Goal: Complete application form: Complete application form

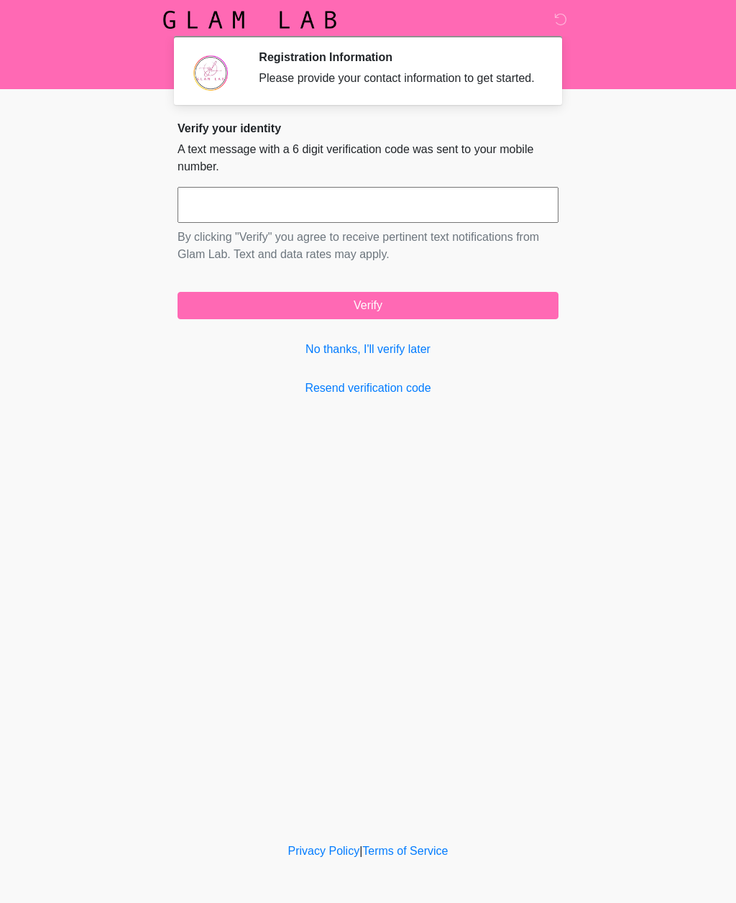
scroll to position [1, 0]
click at [408, 218] on input "text" at bounding box center [368, 205] width 381 height 36
type input "******"
click at [373, 316] on button "Verify" at bounding box center [368, 305] width 381 height 27
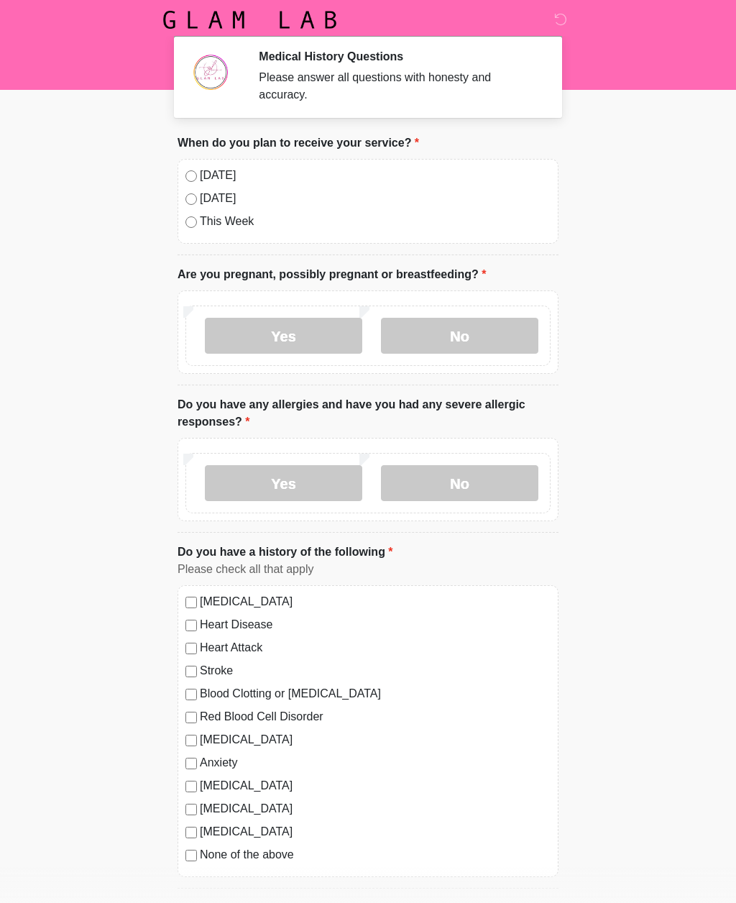
click at [448, 341] on label "No" at bounding box center [459, 336] width 157 height 36
click at [451, 487] on label "No" at bounding box center [459, 483] width 157 height 36
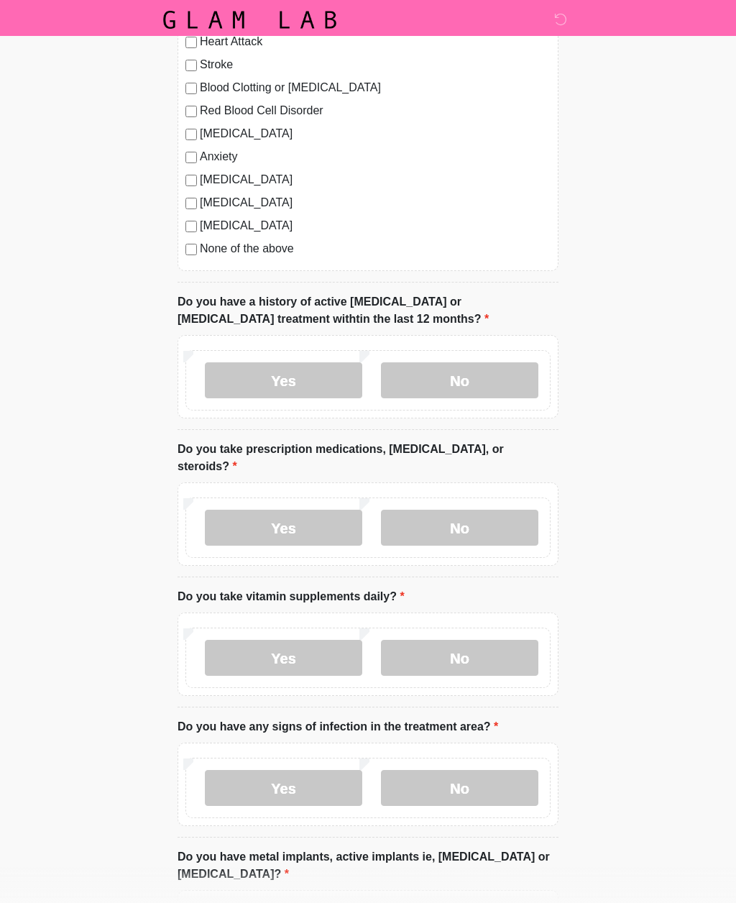
scroll to position [607, 0]
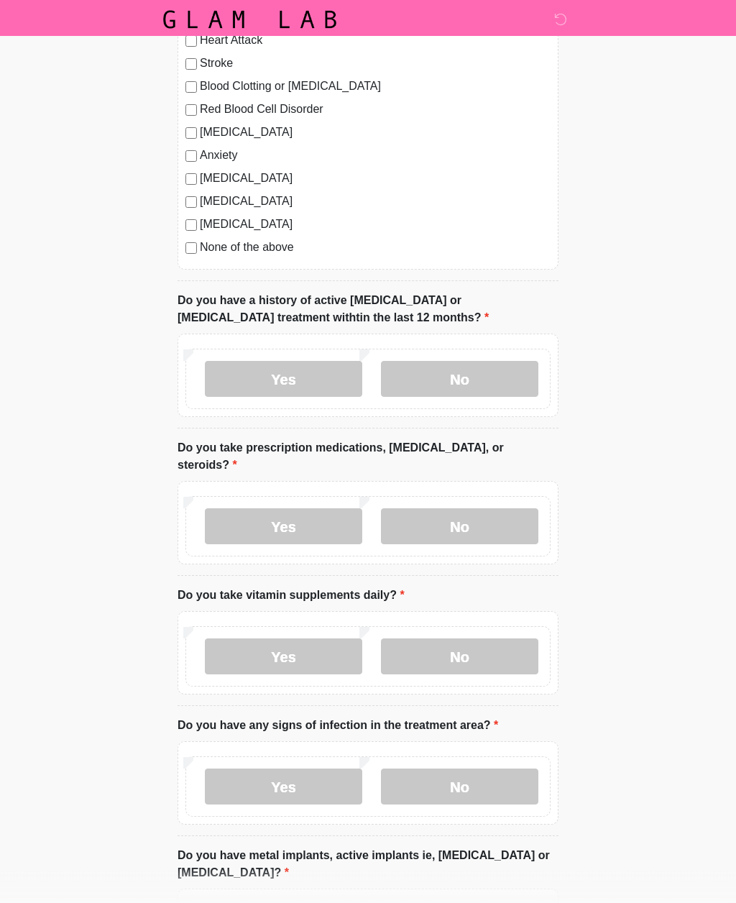
click at [521, 374] on label "No" at bounding box center [459, 379] width 157 height 36
click at [329, 520] on label "Yes" at bounding box center [283, 526] width 157 height 36
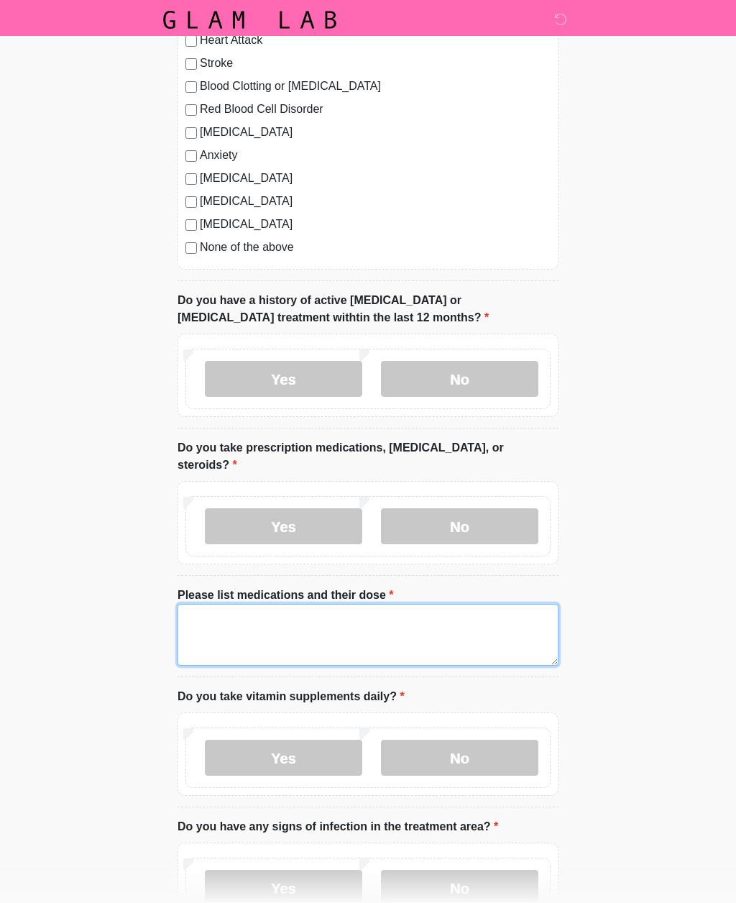
click at [319, 631] on textarea "Please list medications and their dose" at bounding box center [368, 635] width 381 height 62
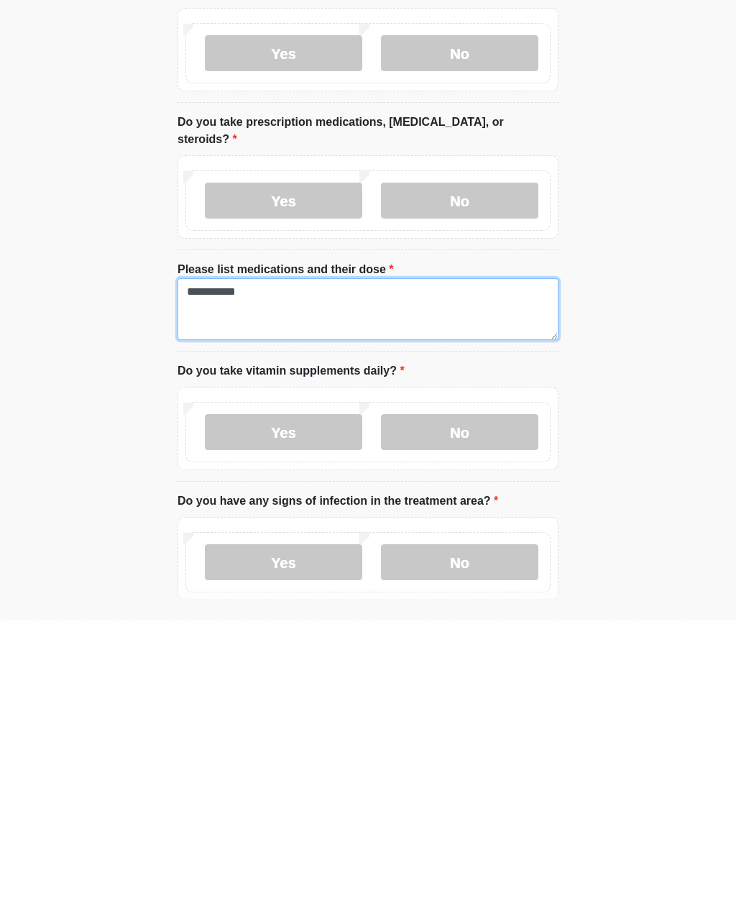
scroll to position [665, 0]
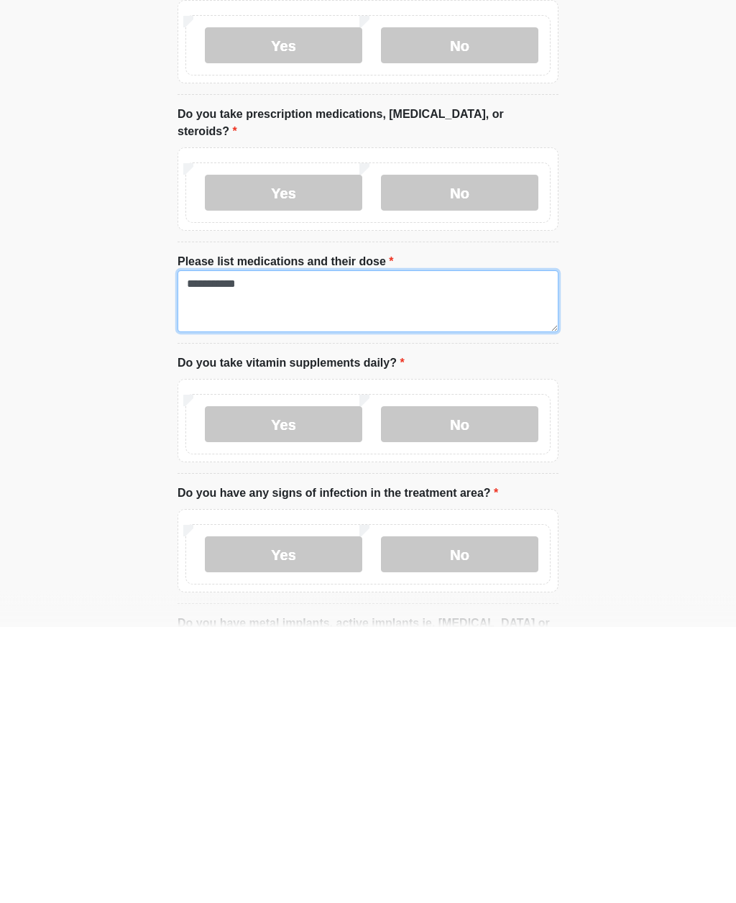
type textarea "**********"
click at [494, 683] on label "No" at bounding box center [459, 701] width 157 height 36
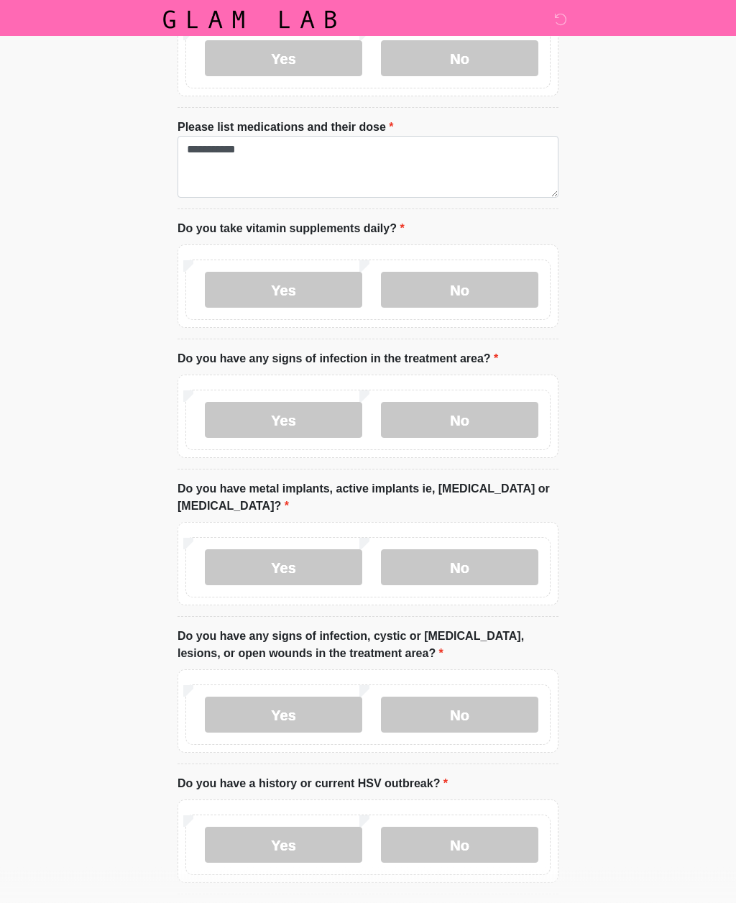
scroll to position [1077, 0]
click at [481, 414] on label "No" at bounding box center [459, 419] width 157 height 36
click at [443, 572] on label "No" at bounding box center [459, 566] width 157 height 36
click at [333, 571] on label "Yes" at bounding box center [283, 566] width 157 height 36
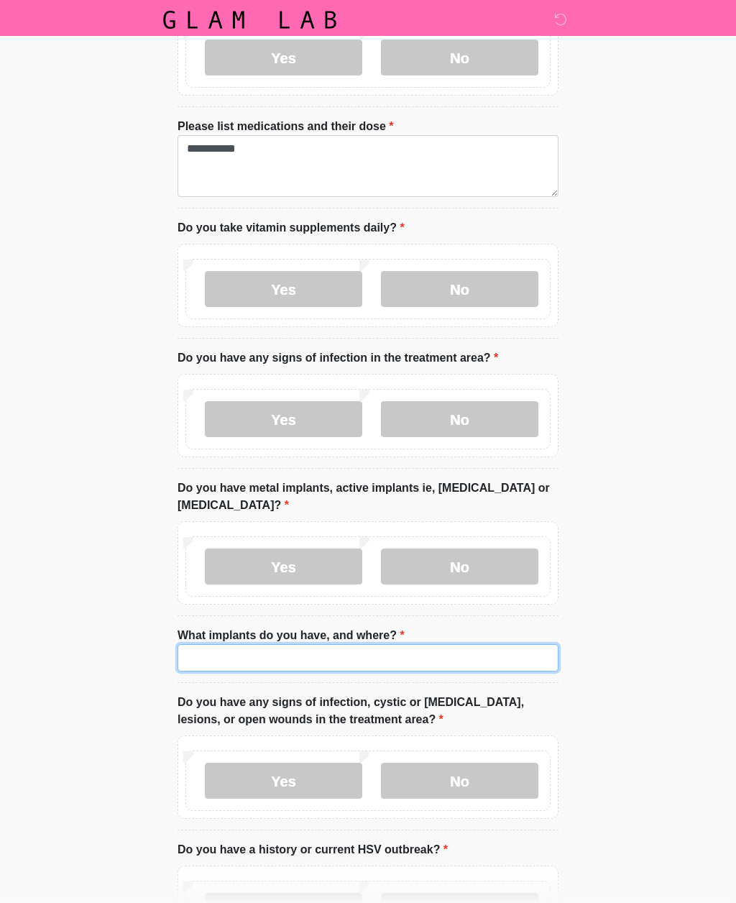
click at [371, 658] on input "What implants do you have, and where?" at bounding box center [368, 657] width 381 height 27
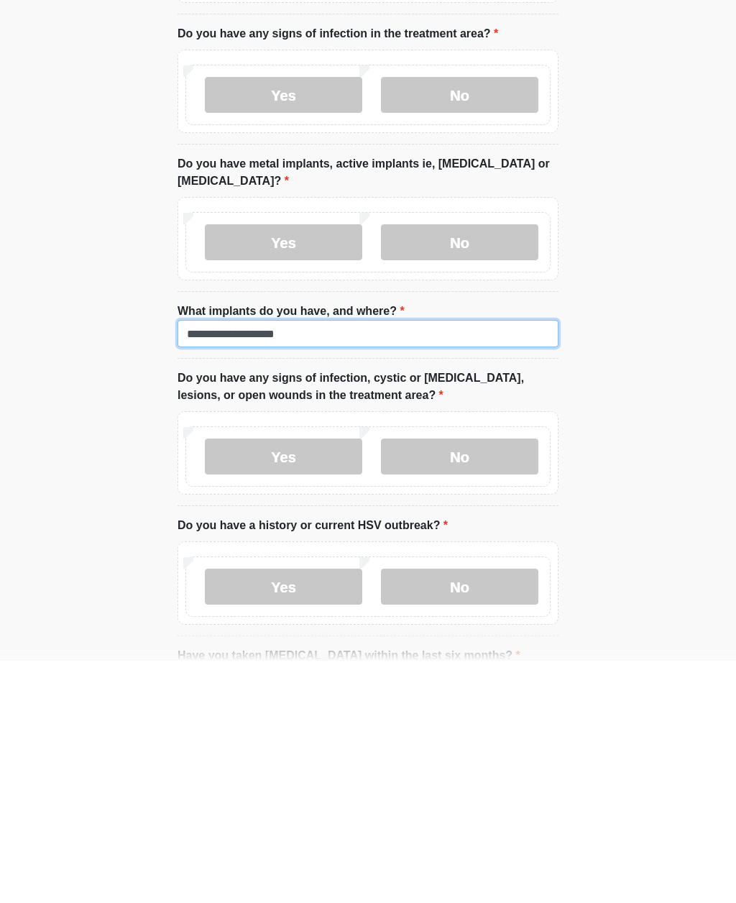
type input "**********"
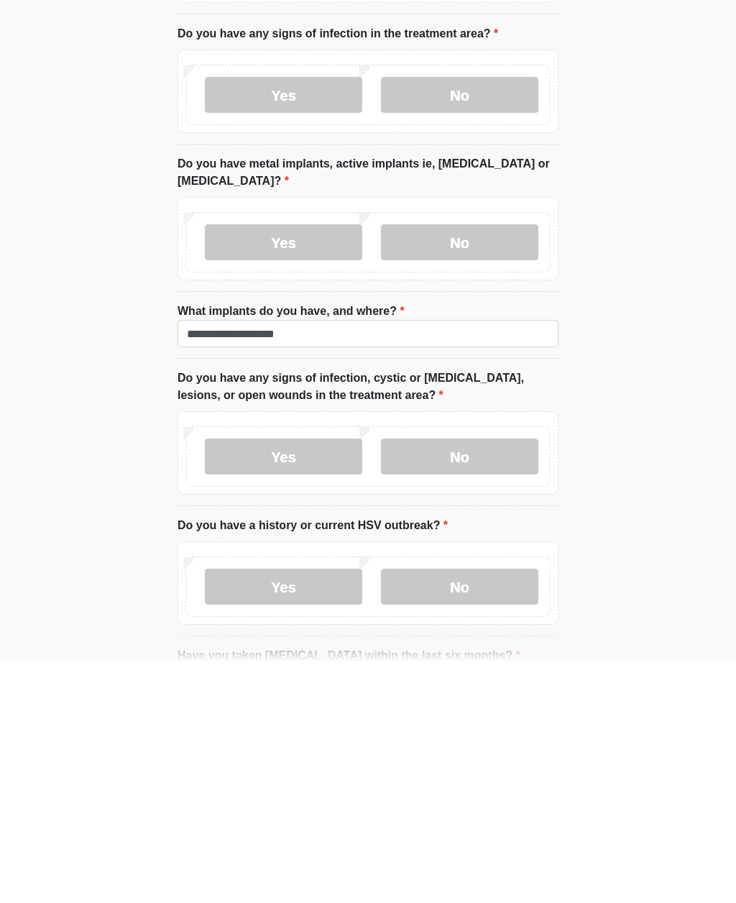
click at [504, 681] on label "No" at bounding box center [459, 699] width 157 height 36
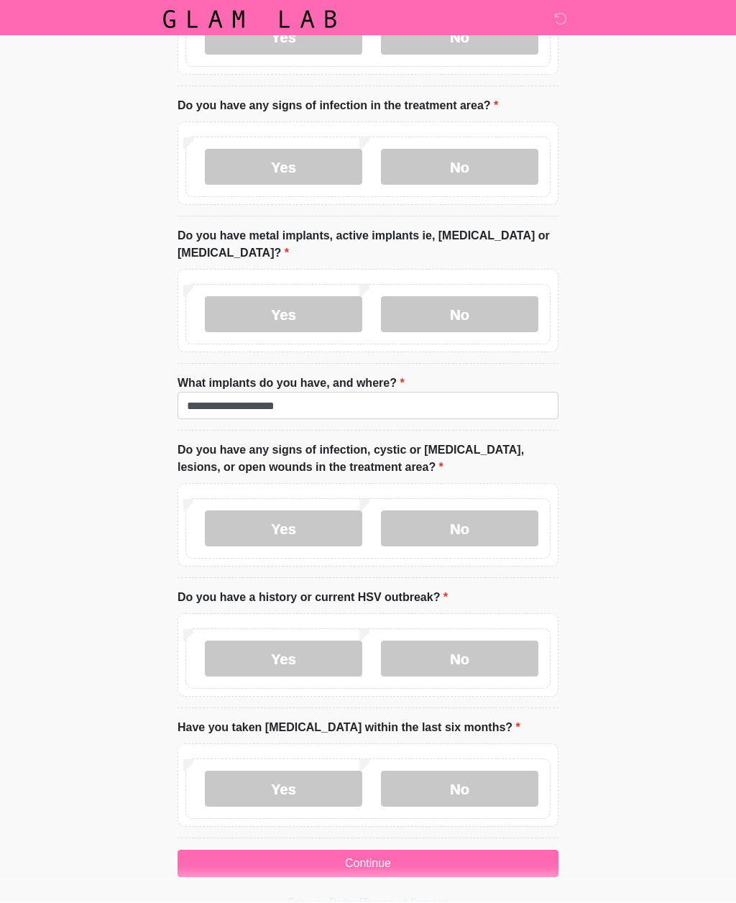
click at [499, 651] on label "No" at bounding box center [459, 659] width 157 height 36
click at [500, 783] on label "No" at bounding box center [459, 789] width 157 height 36
click at [446, 854] on button "Continue" at bounding box center [368, 863] width 381 height 27
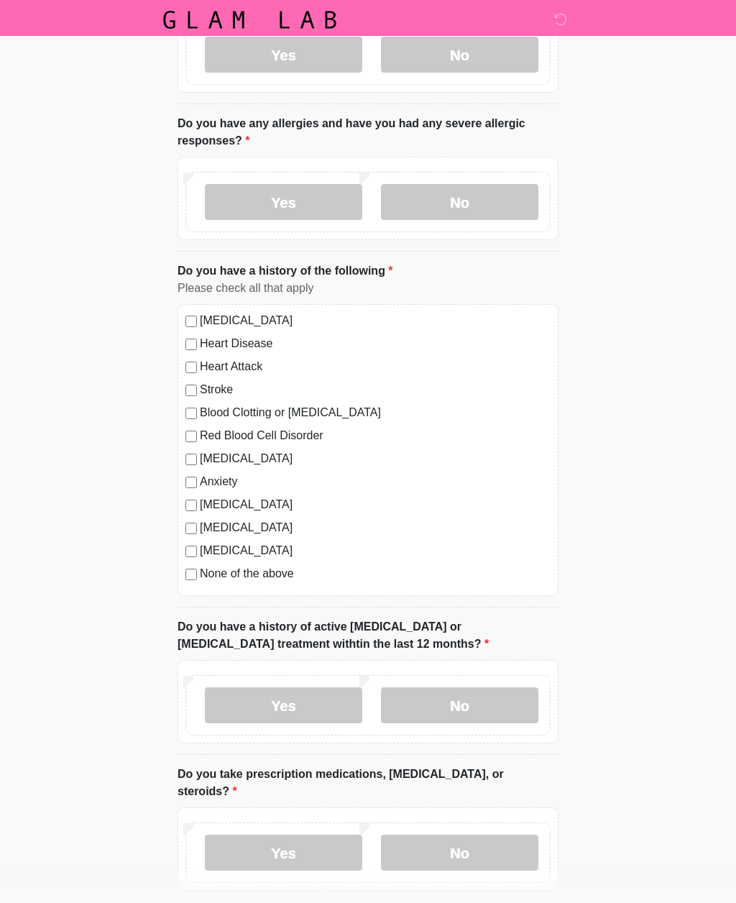
scroll to position [0, 0]
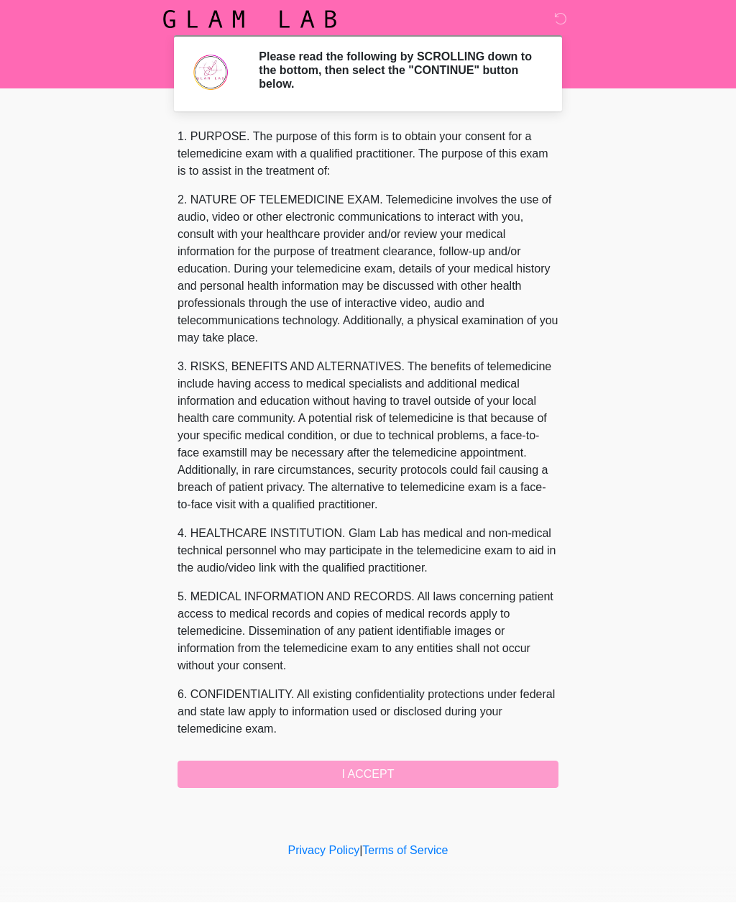
click at [458, 761] on div "1. PURPOSE. The purpose of this form is to obtain your consent for a telemedici…" at bounding box center [368, 459] width 381 height 660
click at [464, 780] on div "1. PURPOSE. The purpose of this form is to obtain your consent for a telemedici…" at bounding box center [368, 459] width 381 height 660
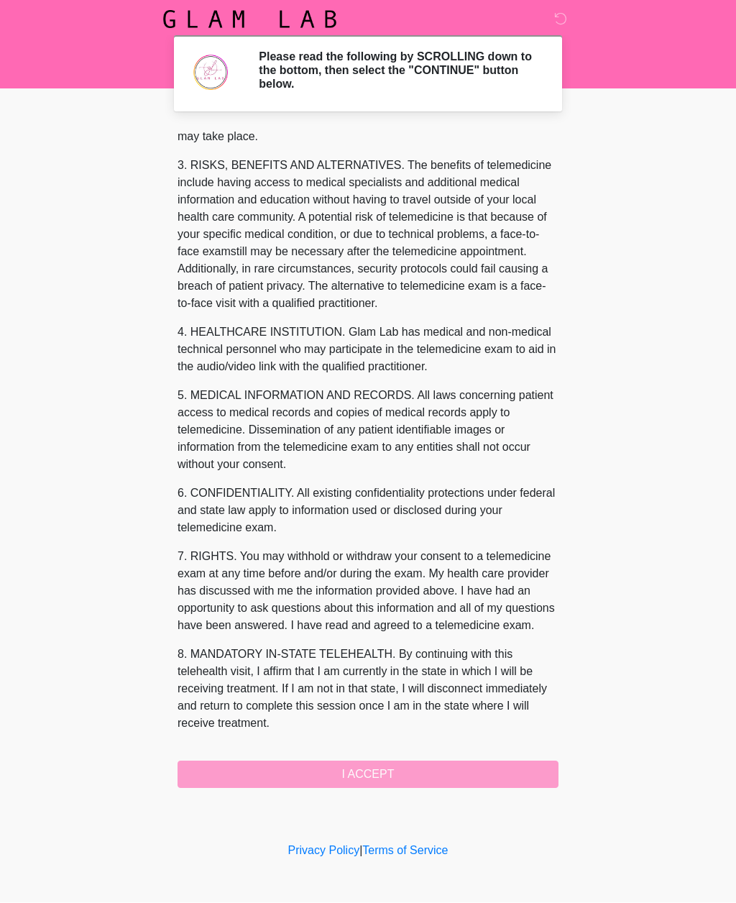
click at [411, 770] on button "I ACCEPT" at bounding box center [368, 774] width 381 height 27
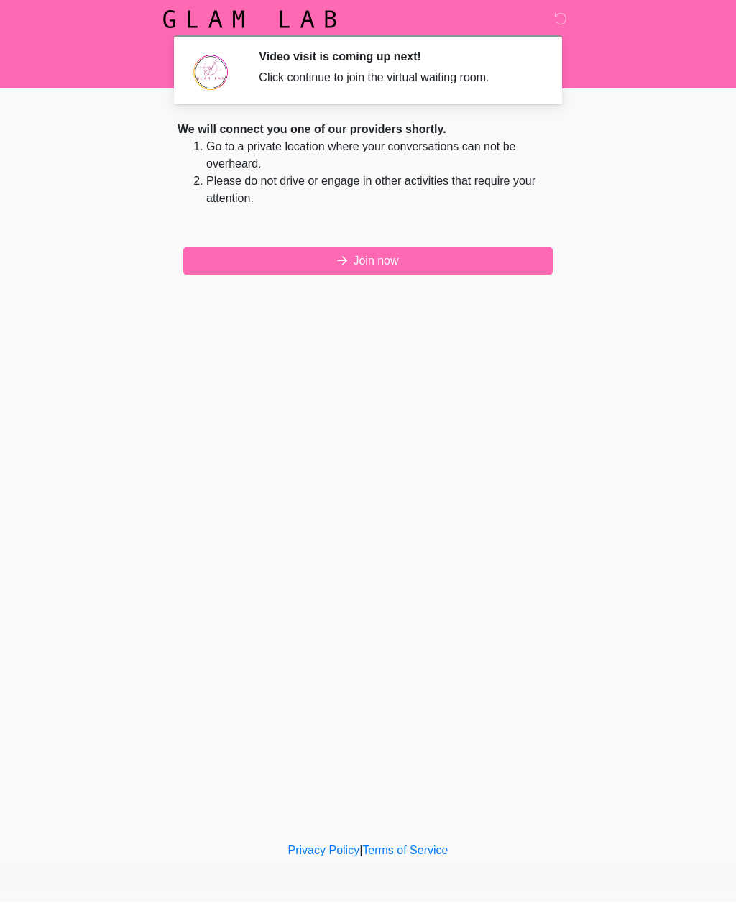
click at [501, 267] on button "Join now" at bounding box center [367, 261] width 369 height 27
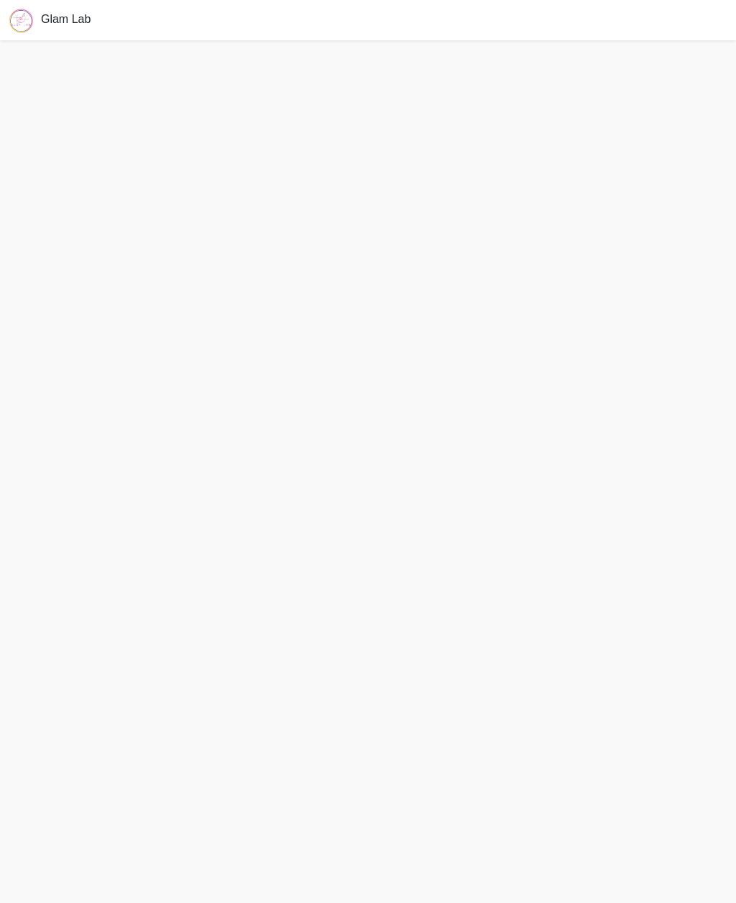
scroll to position [5, 0]
